Goal: Information Seeking & Learning: Learn about a topic

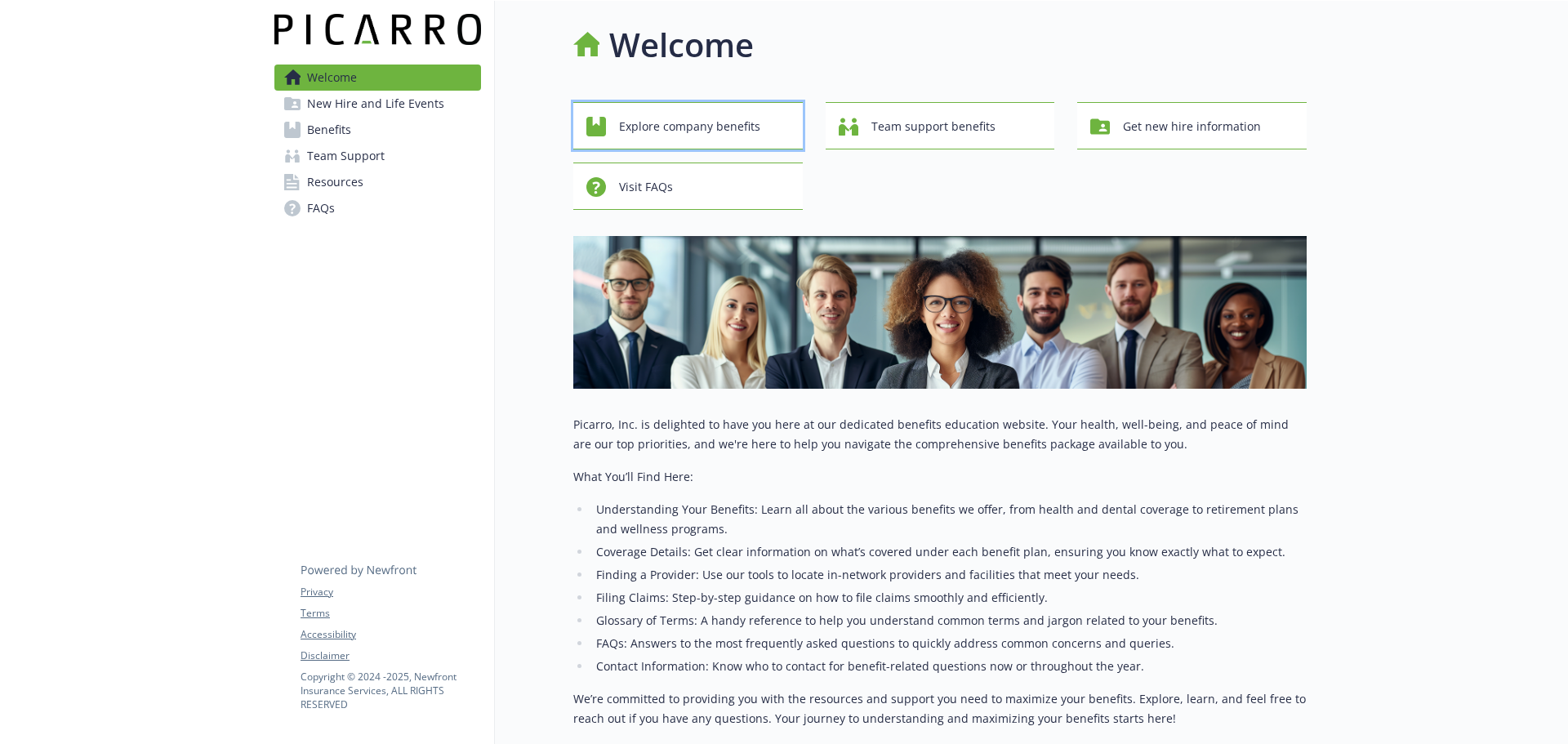
click at [678, 113] on span "Explore company benefits" at bounding box center [690, 127] width 142 height 31
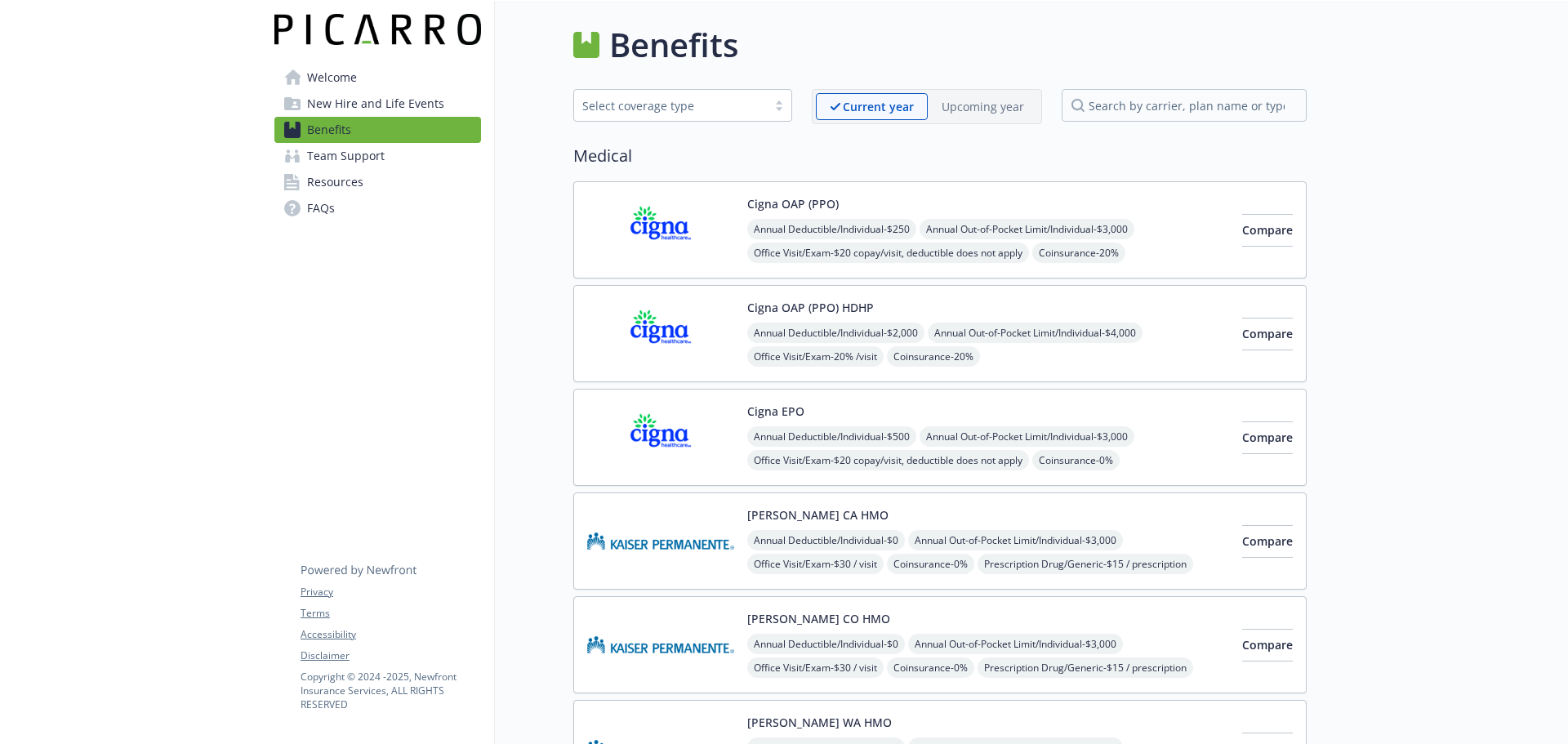
click at [307, 76] on span "Welcome" at bounding box center [332, 78] width 50 height 27
